Goal: Task Accomplishment & Management: Manage account settings

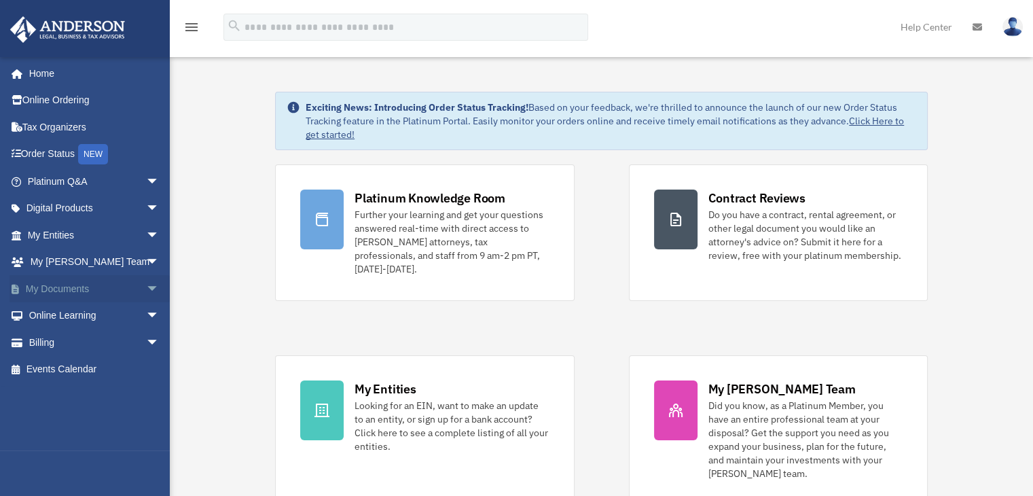
click at [146, 289] on span "arrow_drop_down" at bounding box center [159, 289] width 27 height 28
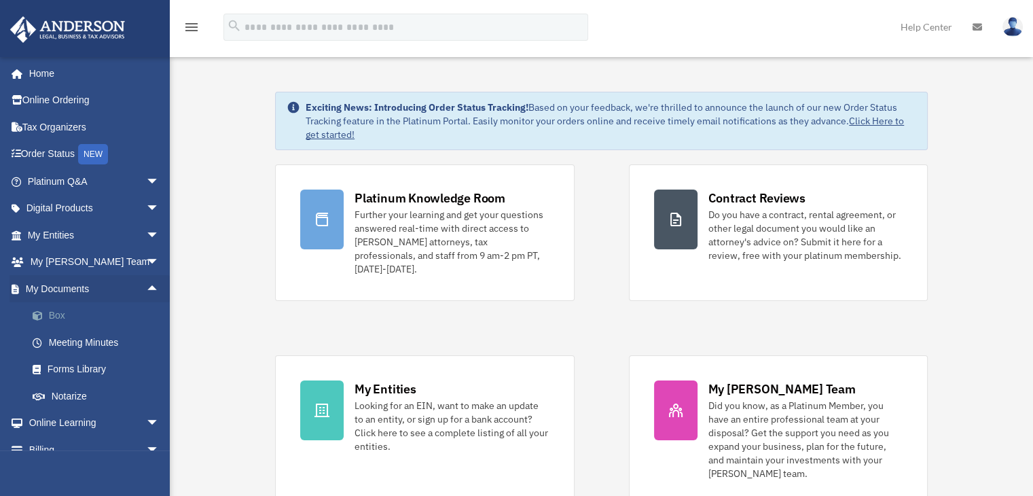
click at [59, 311] on link "Box" at bounding box center [99, 315] width 161 height 27
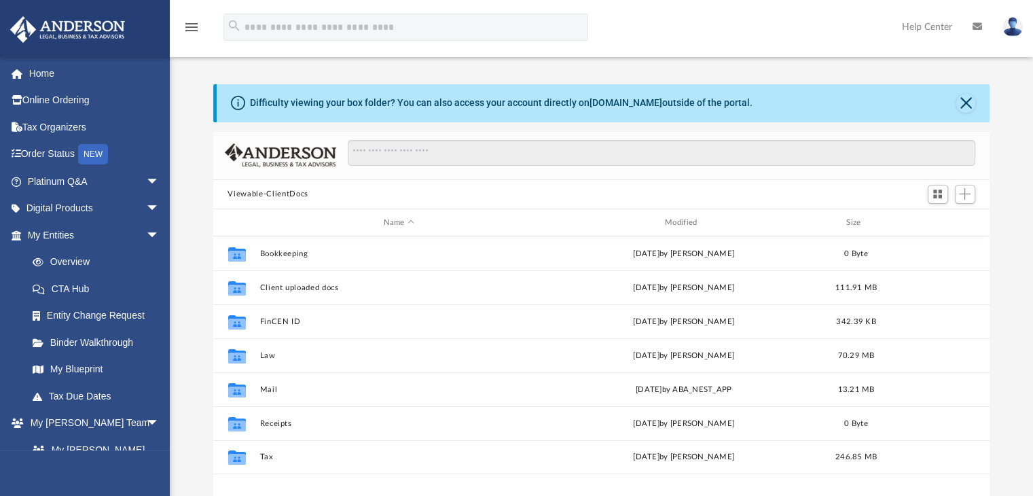
scroll to position [298, 766]
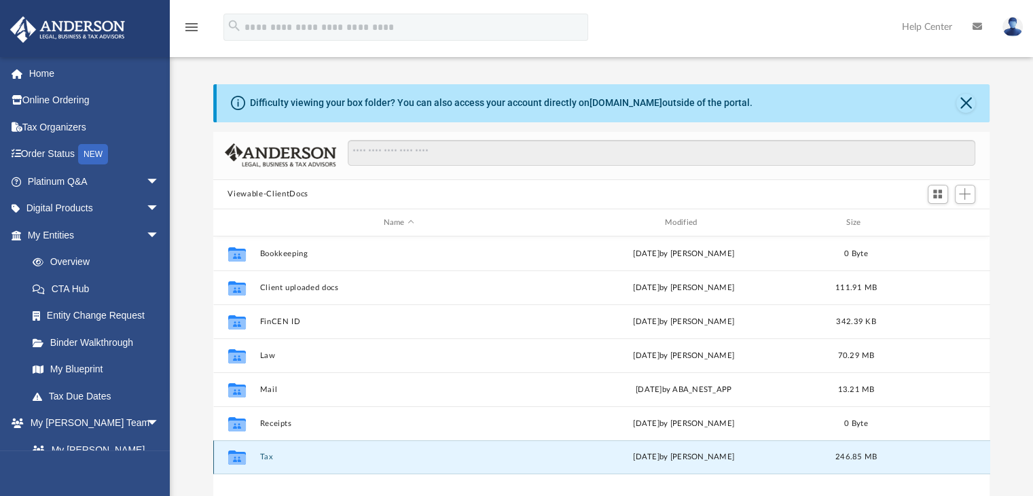
click at [261, 457] on button "Tax" at bounding box center [398, 457] width 278 height 9
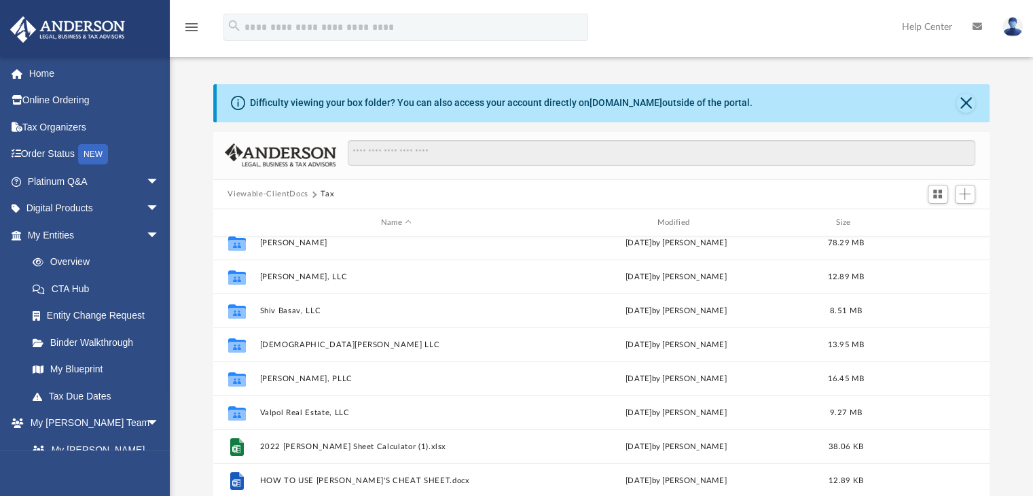
scroll to position [261, 0]
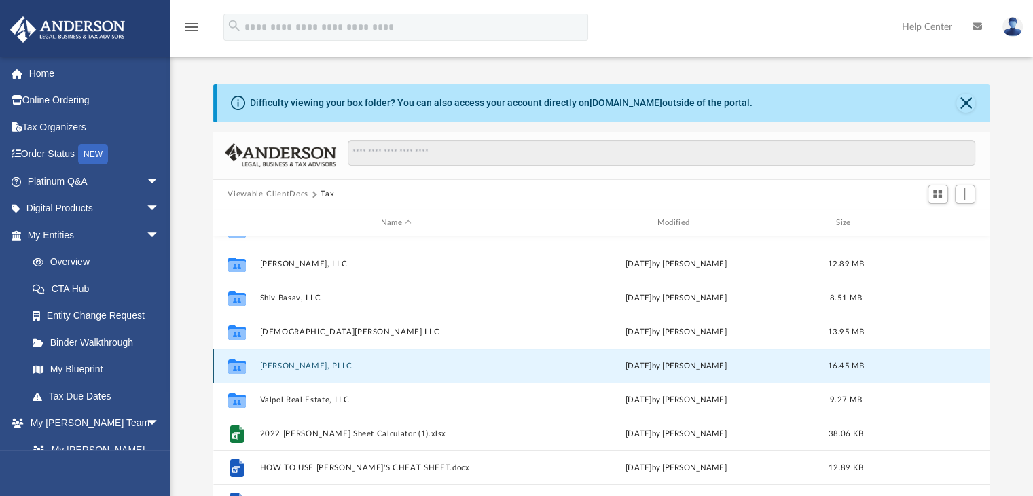
click at [294, 364] on button "Siddhi Basav, PLLC" at bounding box center [396, 365] width 274 height 9
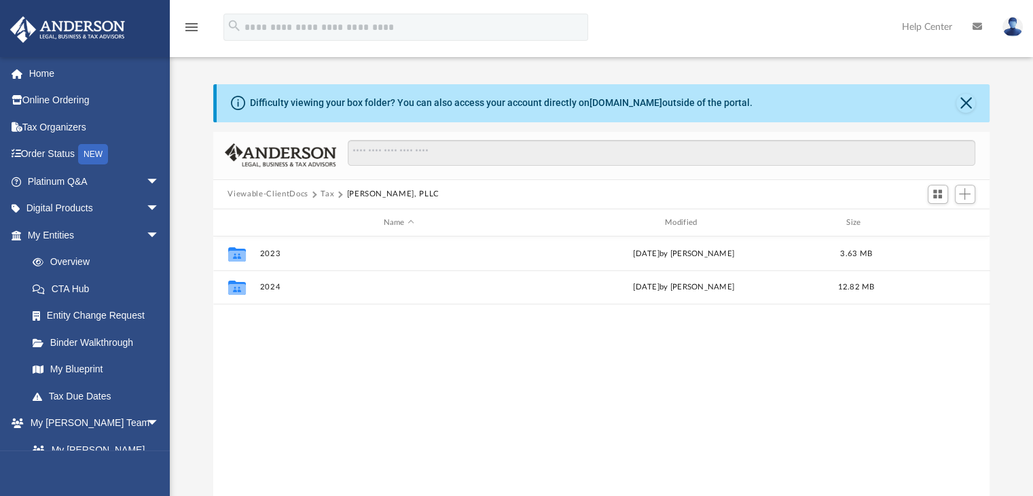
scroll to position [0, 0]
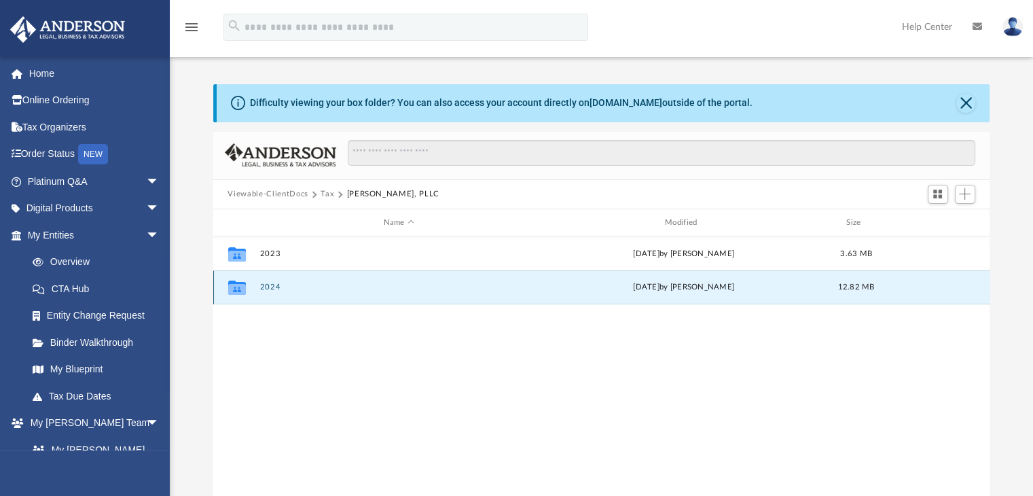
click at [272, 284] on button "2024" at bounding box center [398, 287] width 278 height 9
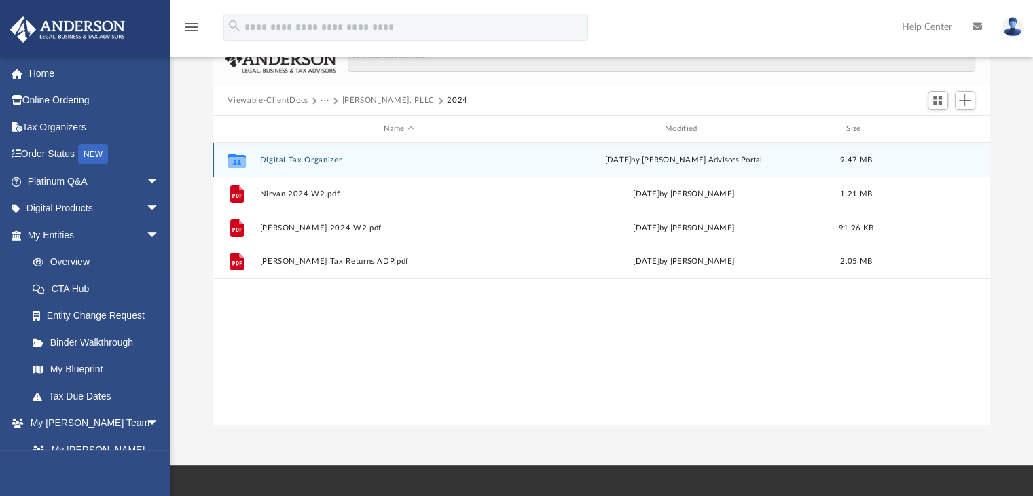
scroll to position [101, 0]
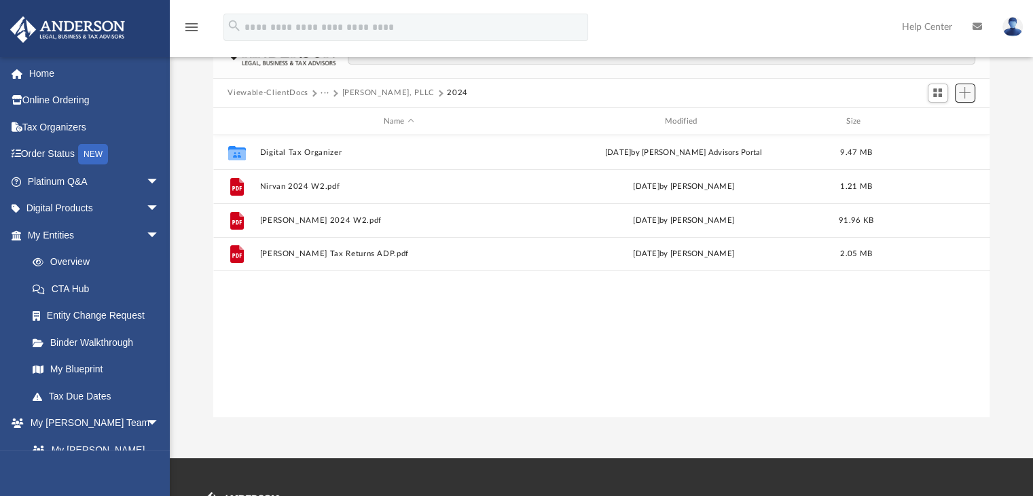
click at [966, 90] on span "Add" at bounding box center [965, 93] width 12 height 12
click at [943, 119] on li "Upload" at bounding box center [945, 120] width 43 height 14
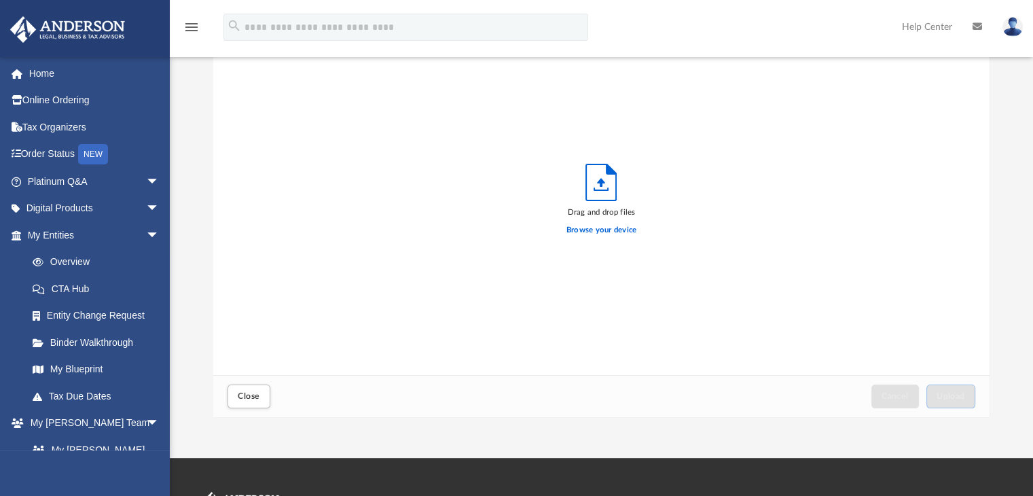
scroll to position [334, 766]
click at [615, 227] on label "Browse your device" at bounding box center [601, 230] width 71 height 12
click at [0, 0] on input "Browse your device" at bounding box center [0, 0] width 0 height 0
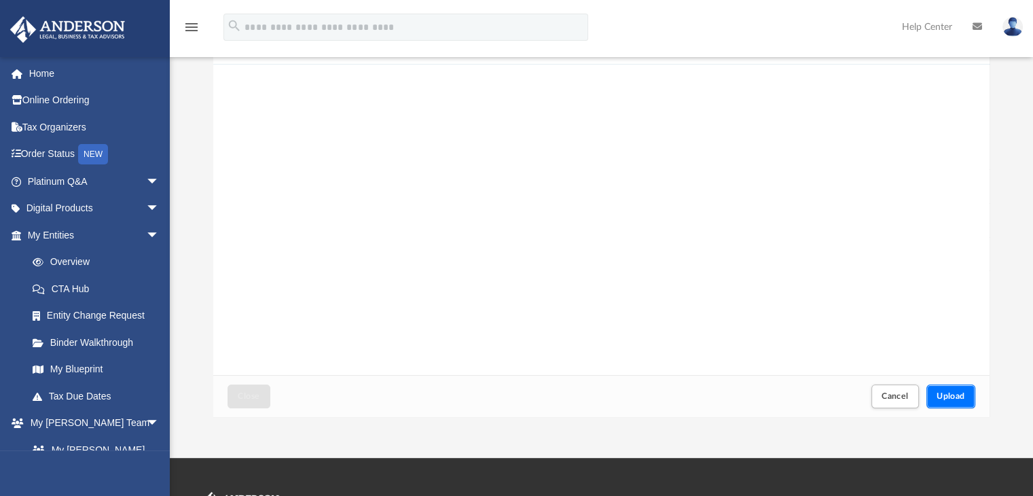
click at [964, 397] on span "Upload" at bounding box center [950, 396] width 29 height 8
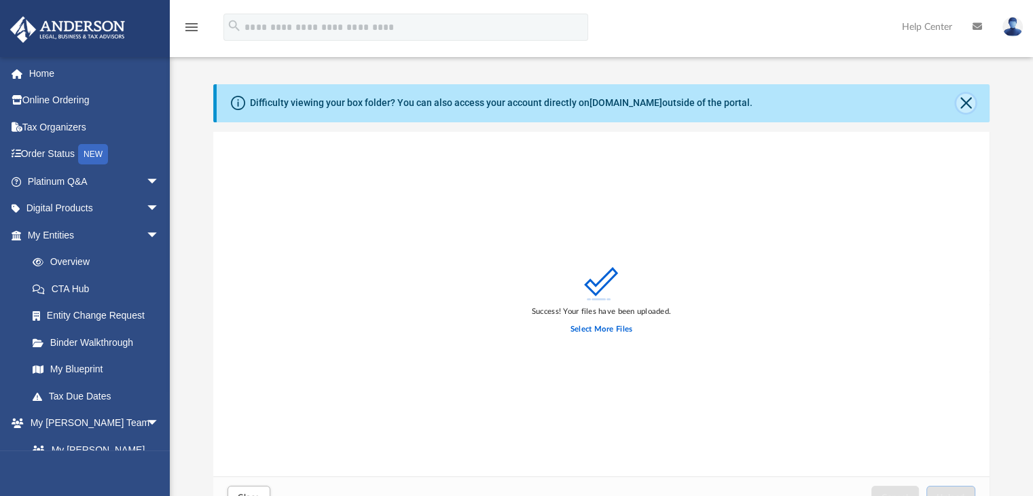
click at [962, 101] on button "Close" at bounding box center [965, 103] width 19 height 19
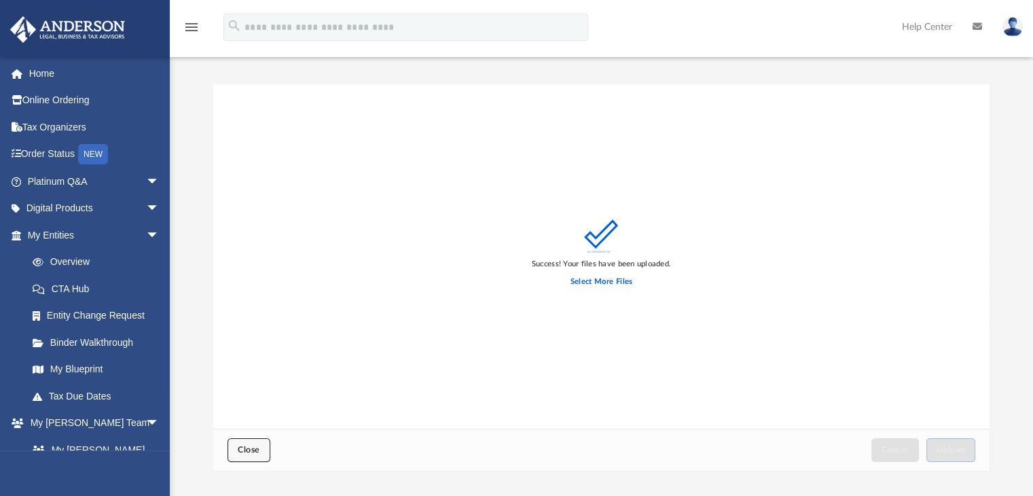
click at [255, 448] on span "Close" at bounding box center [249, 449] width 22 height 8
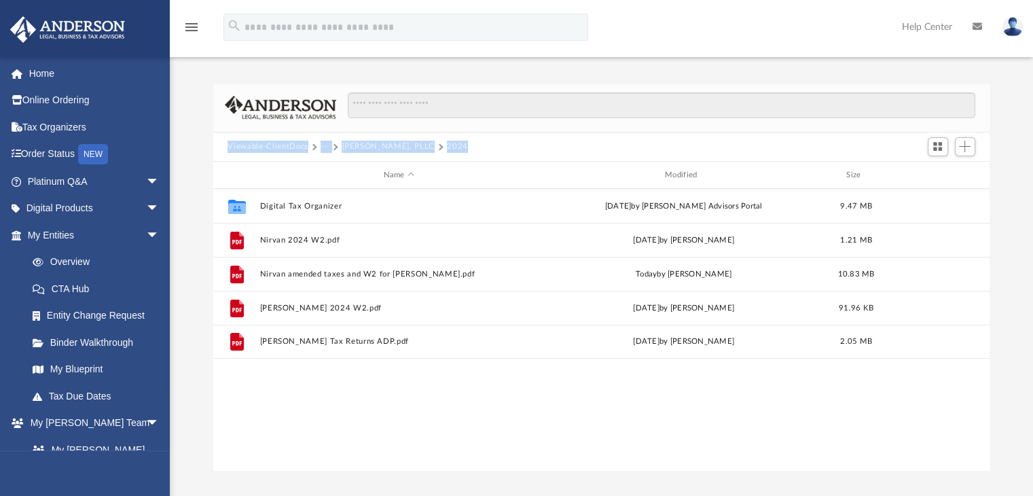
drag, startPoint x: 475, startPoint y: 150, endPoint x: 226, endPoint y: 145, distance: 248.6
click at [226, 145] on div "Viewable-ClientDocs ··· Siddhi Basav, PLLC 2024" at bounding box center [601, 147] width 777 height 30
copy div "Viewable-ClientDocs ··· Siddhi Basav, PLLC 2024"
click at [1013, 22] on img at bounding box center [1012, 27] width 20 height 20
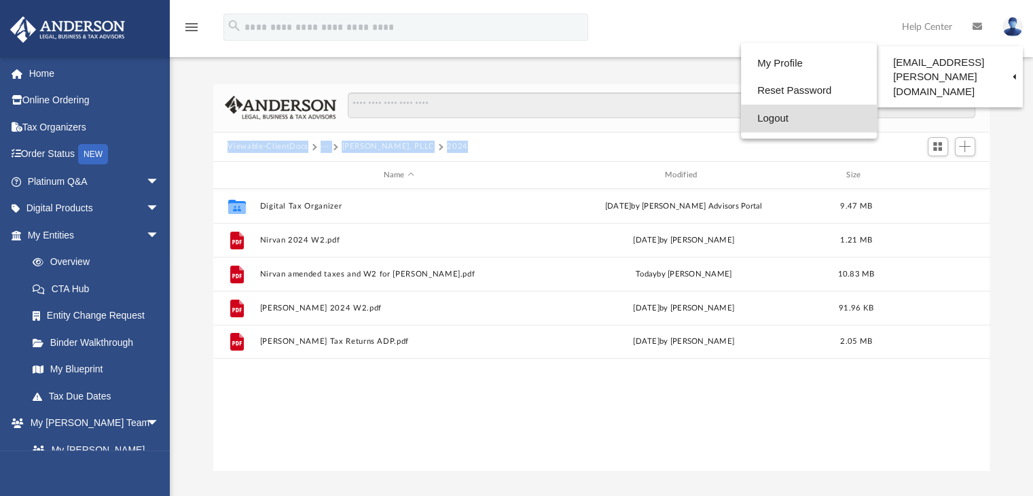
click at [766, 126] on link "Logout" at bounding box center [809, 119] width 136 height 28
